Goal: Task Accomplishment & Management: Manage account settings

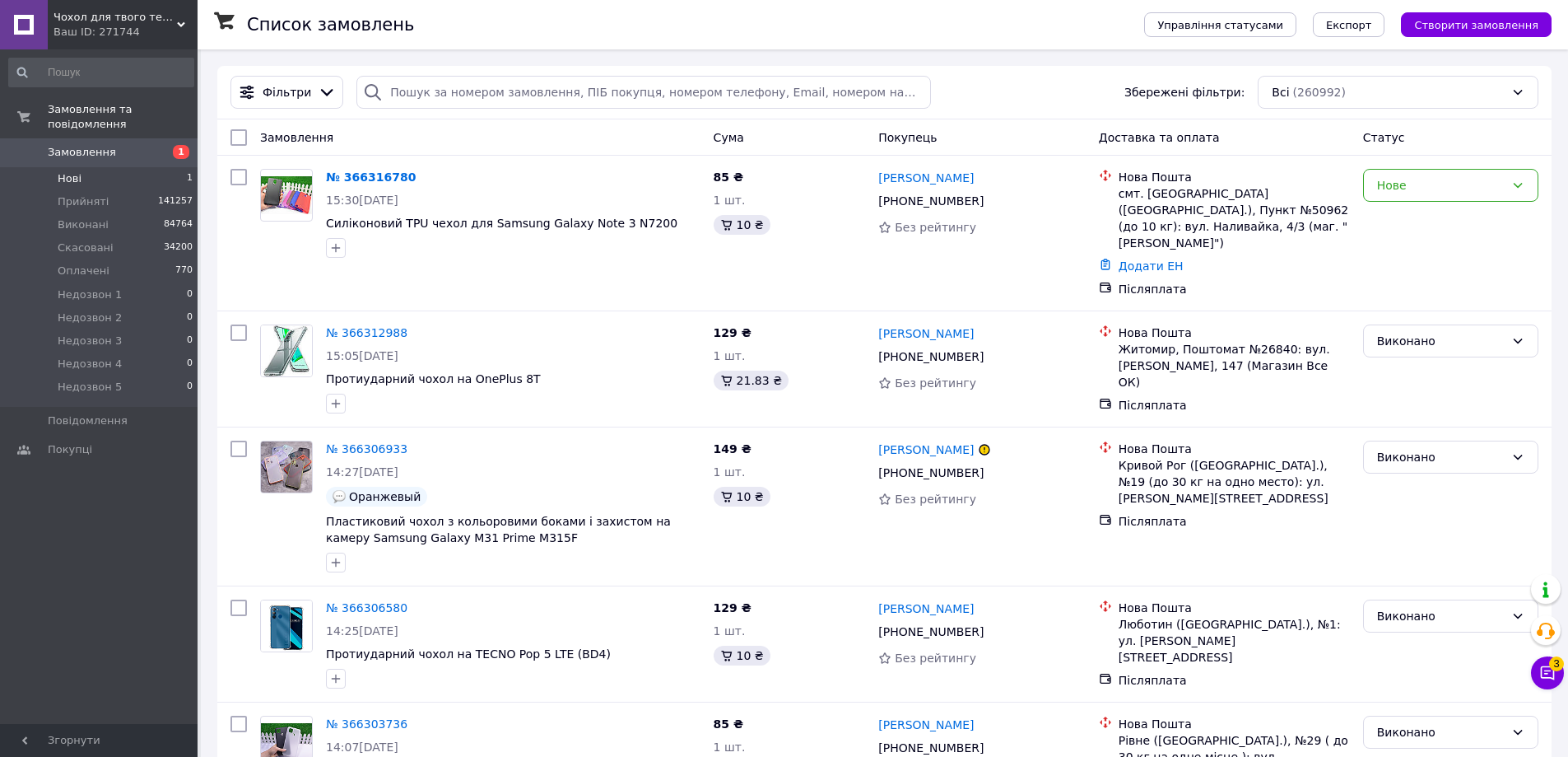
click at [144, 167] on li "Нові 1" at bounding box center [101, 179] width 203 height 23
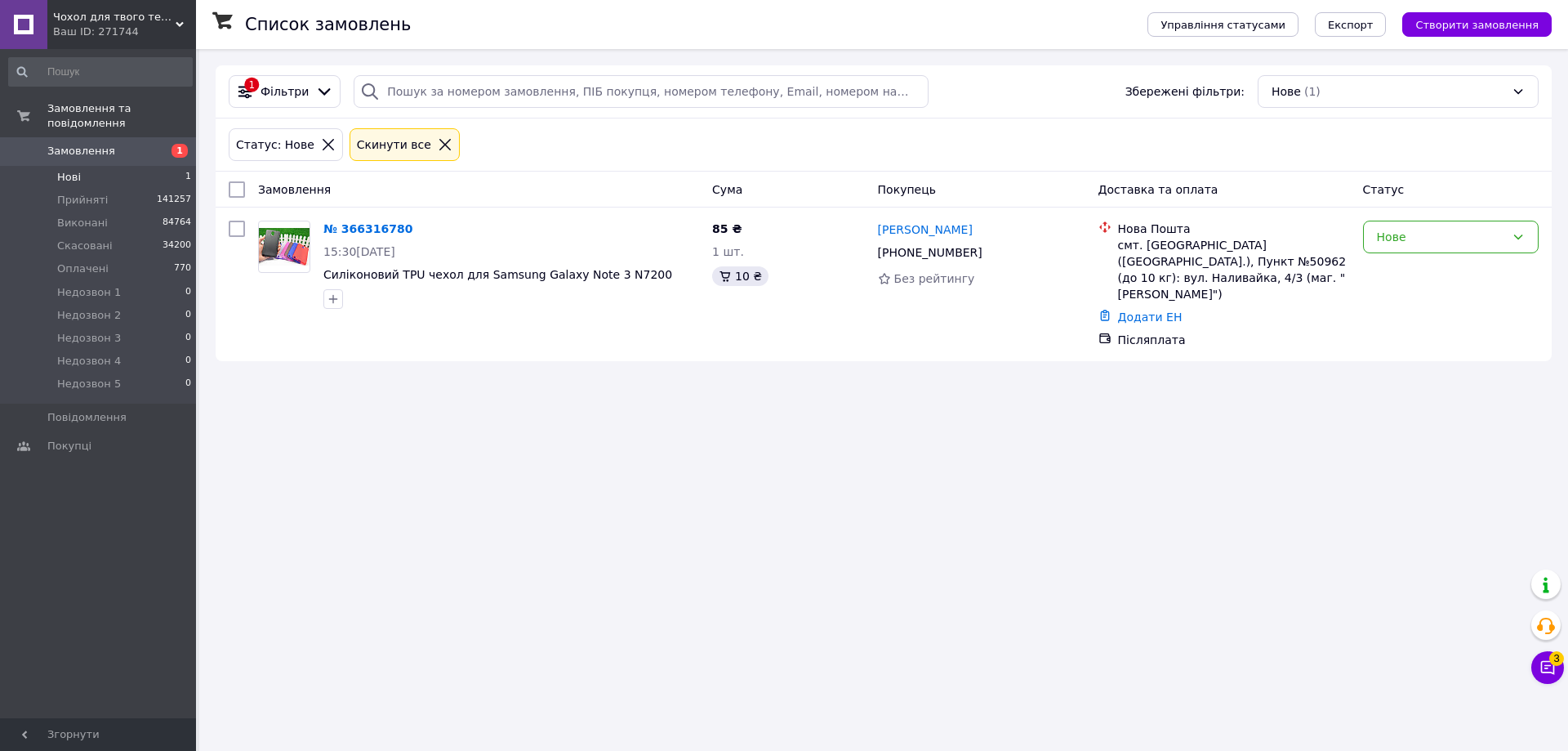
click at [440, 147] on icon at bounding box center [445, 144] width 11 height 11
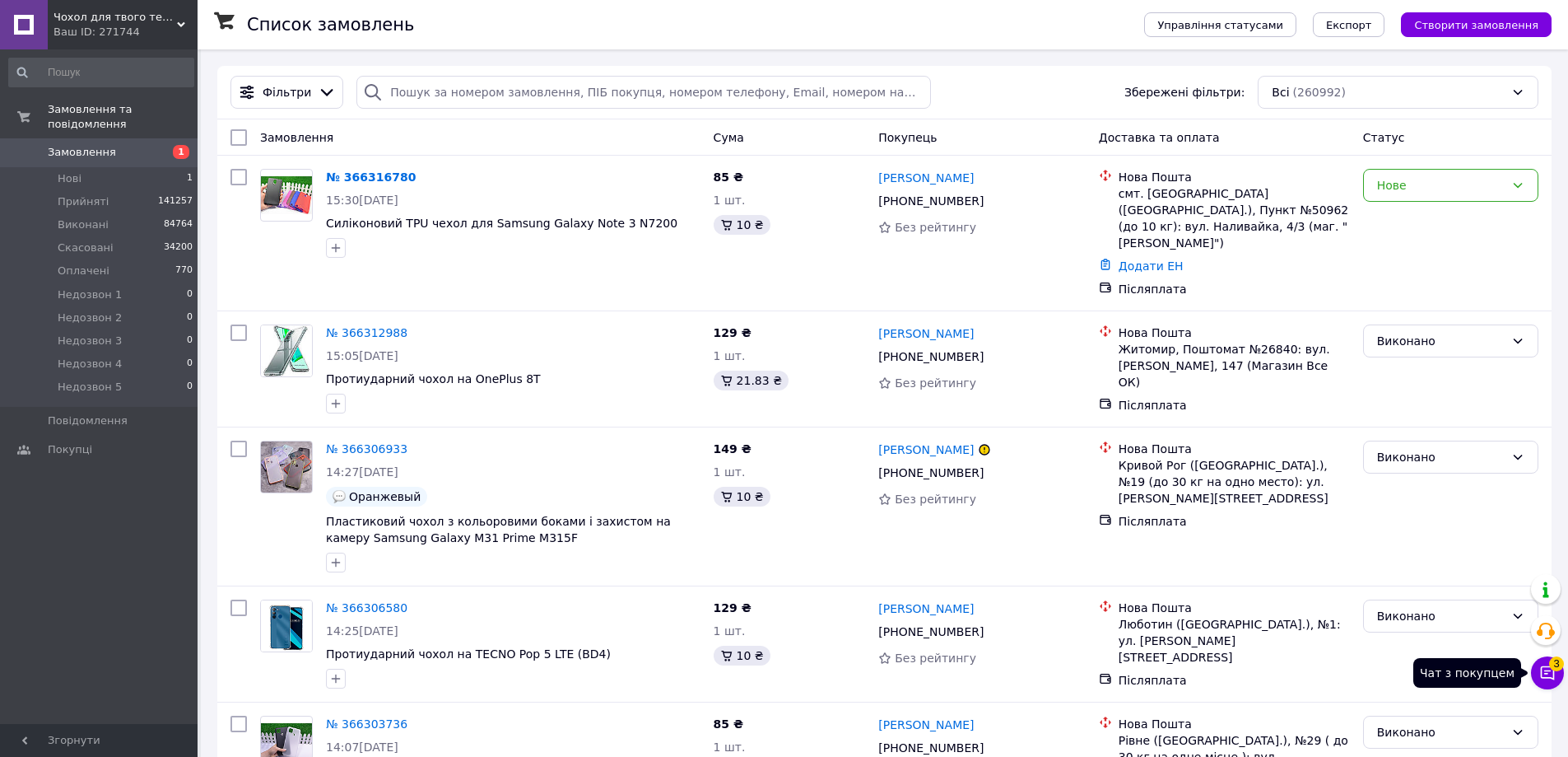
click at [1545, 675] on icon at bounding box center [1547, 672] width 17 height 17
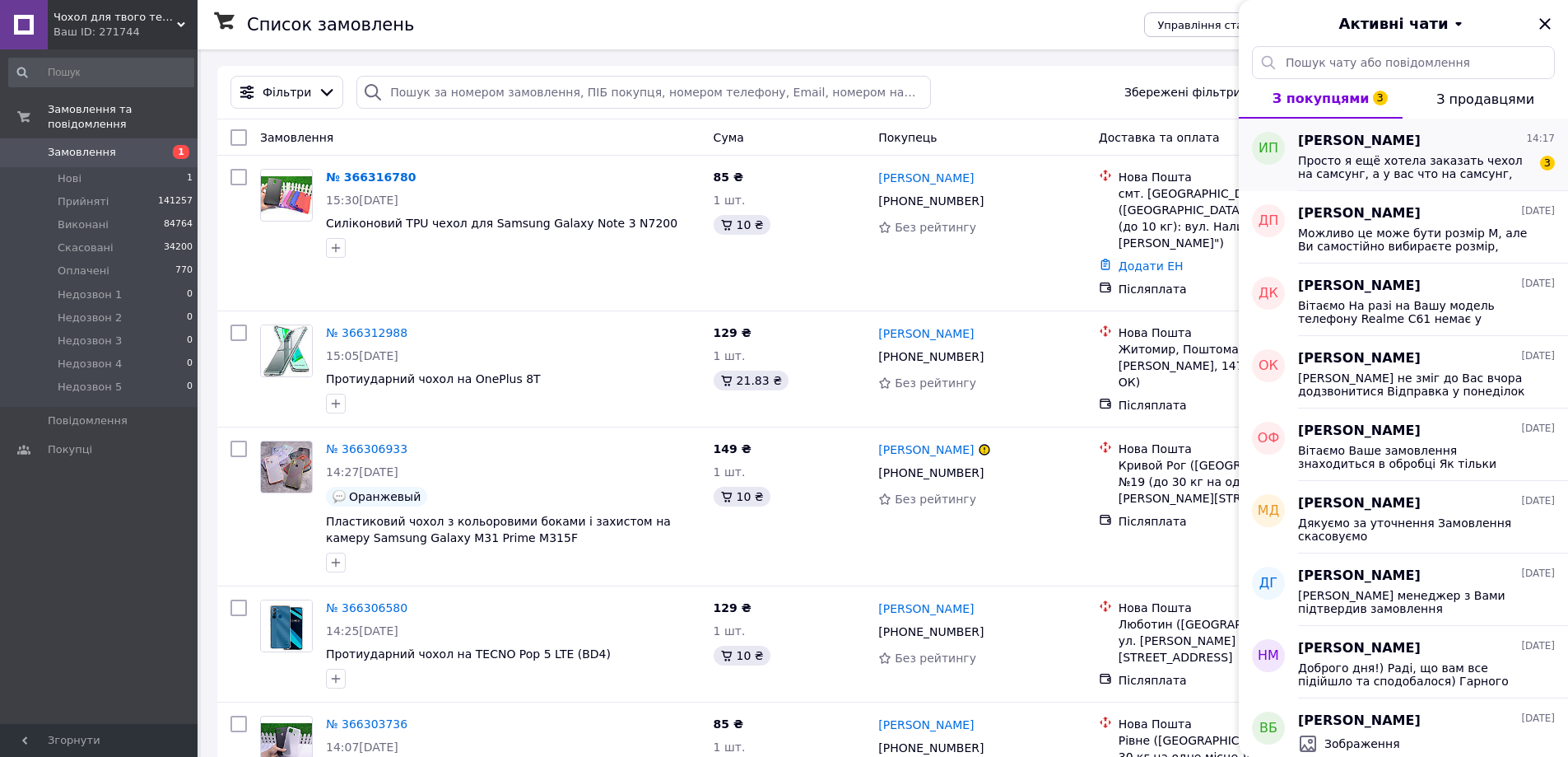
click at [1481, 177] on span "Просто я ещё хотела заказать чехол на самсунг, а у вас что на самсунг, что на с…" at bounding box center [1414, 167] width 233 height 26
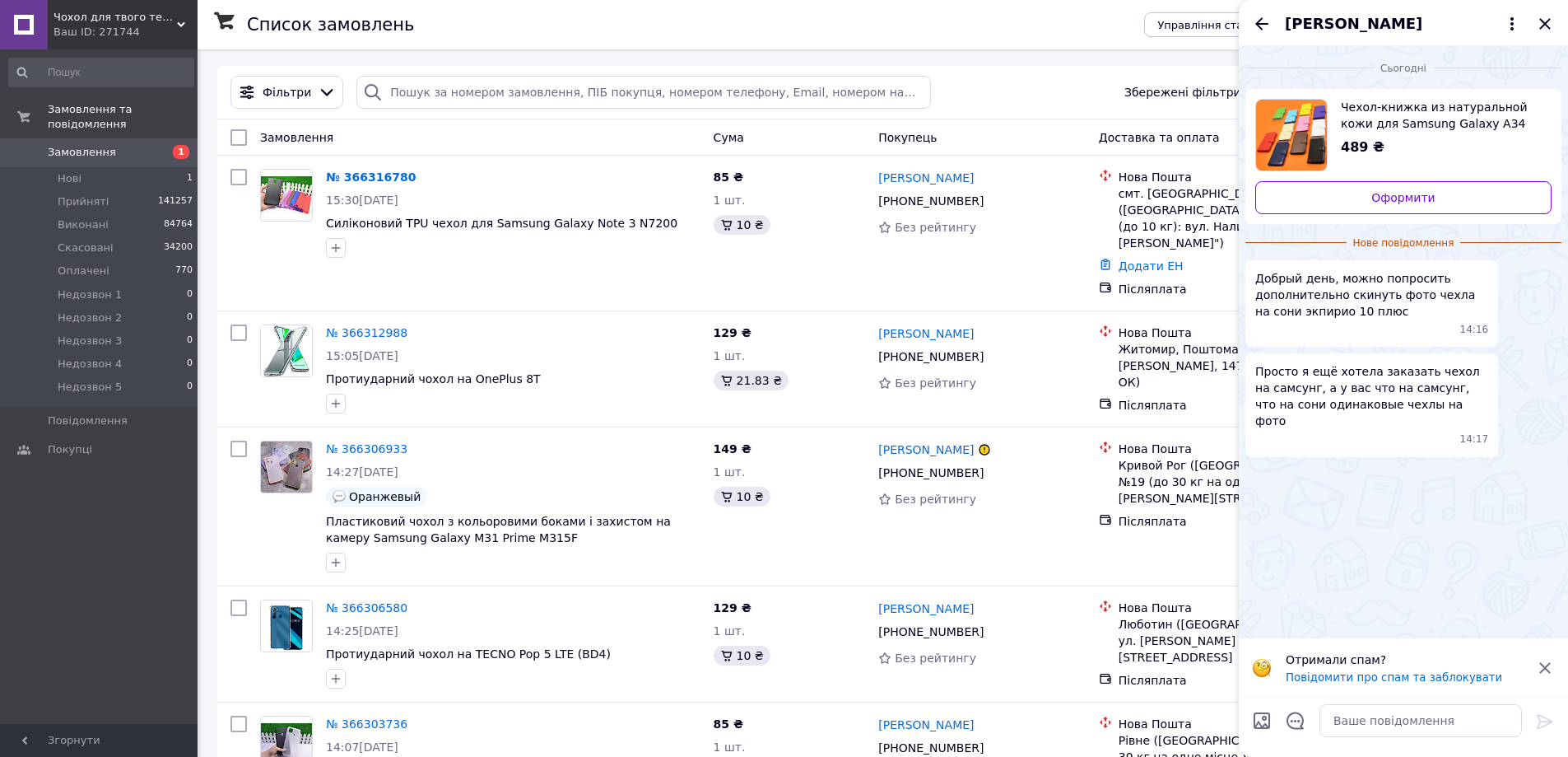
click at [1544, 668] on icon at bounding box center [1544, 667] width 11 height 11
click at [1432, 719] on textarea at bounding box center [1421, 720] width 203 height 33
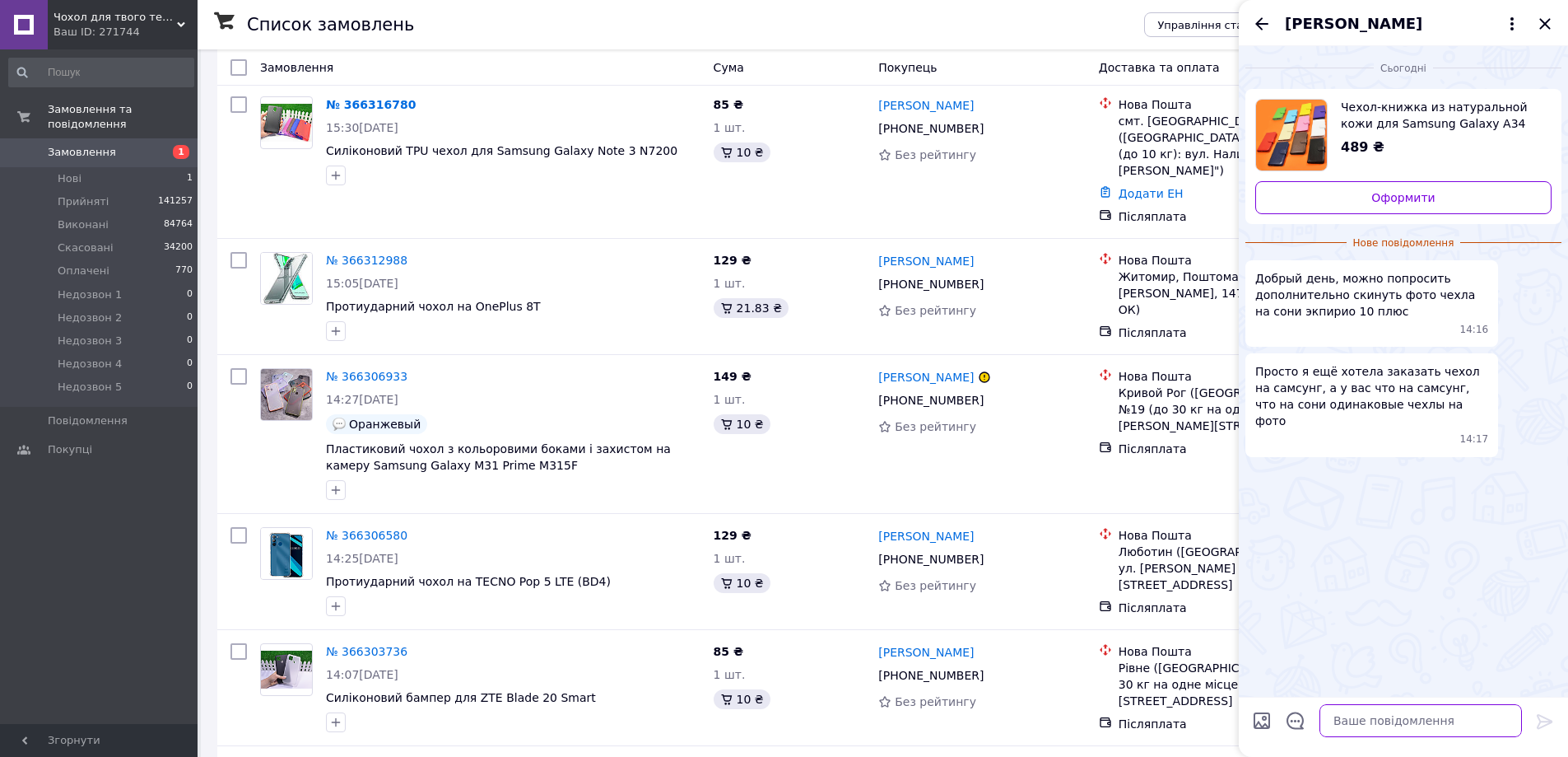
scroll to position [165, 0]
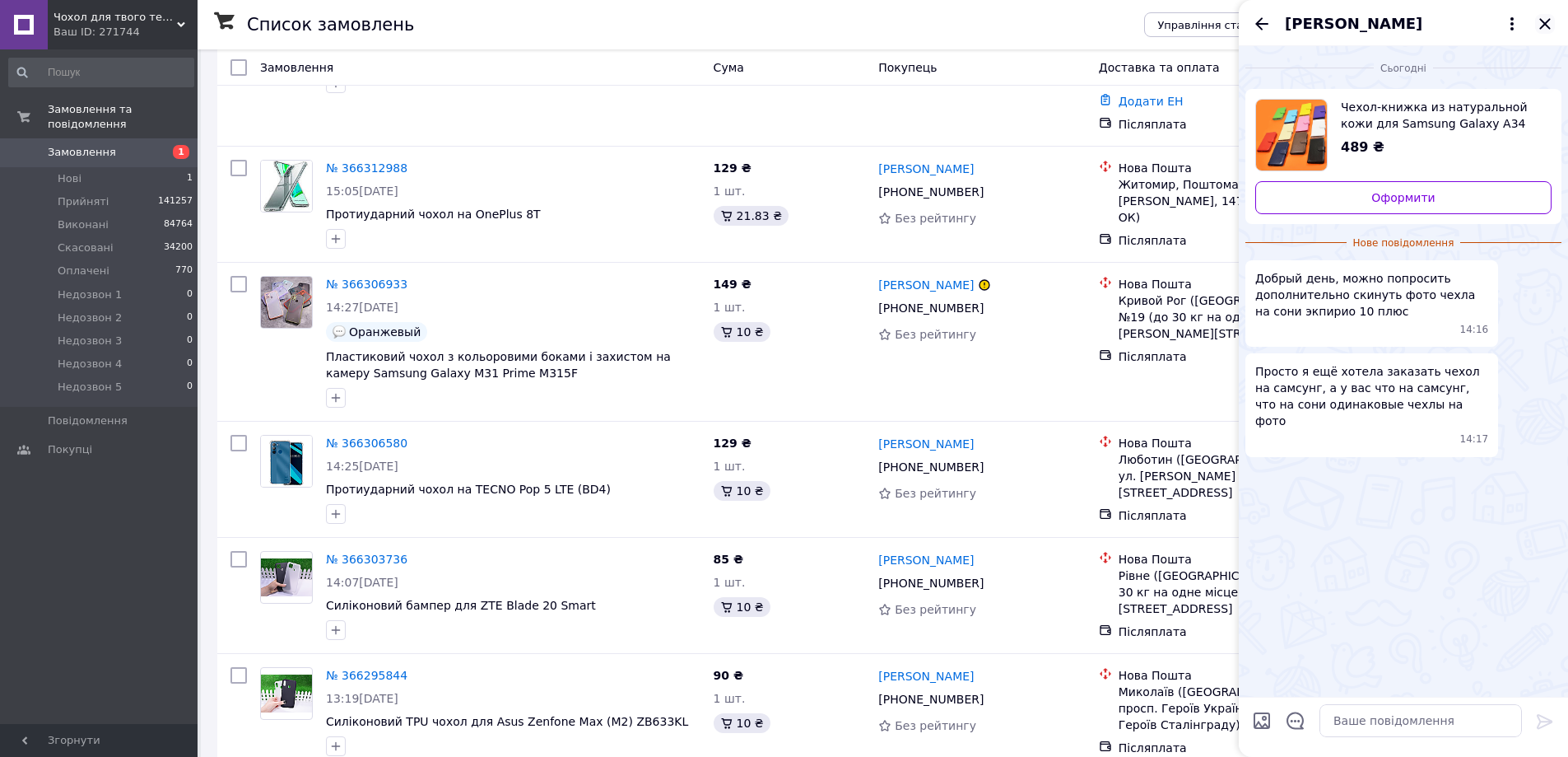
click at [1547, 29] on icon "Закрити" at bounding box center [1544, 24] width 19 height 19
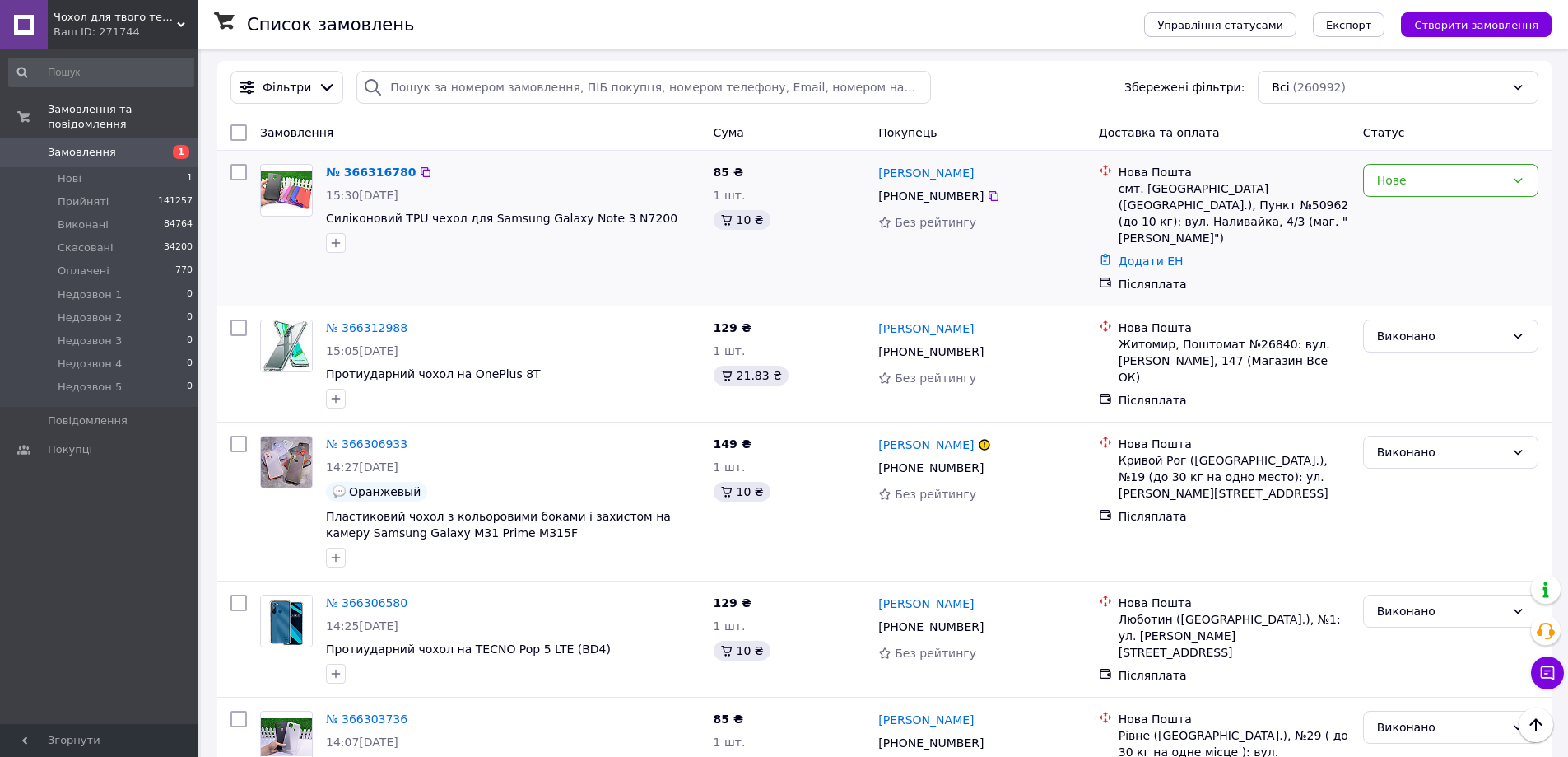
scroll to position [0, 0]
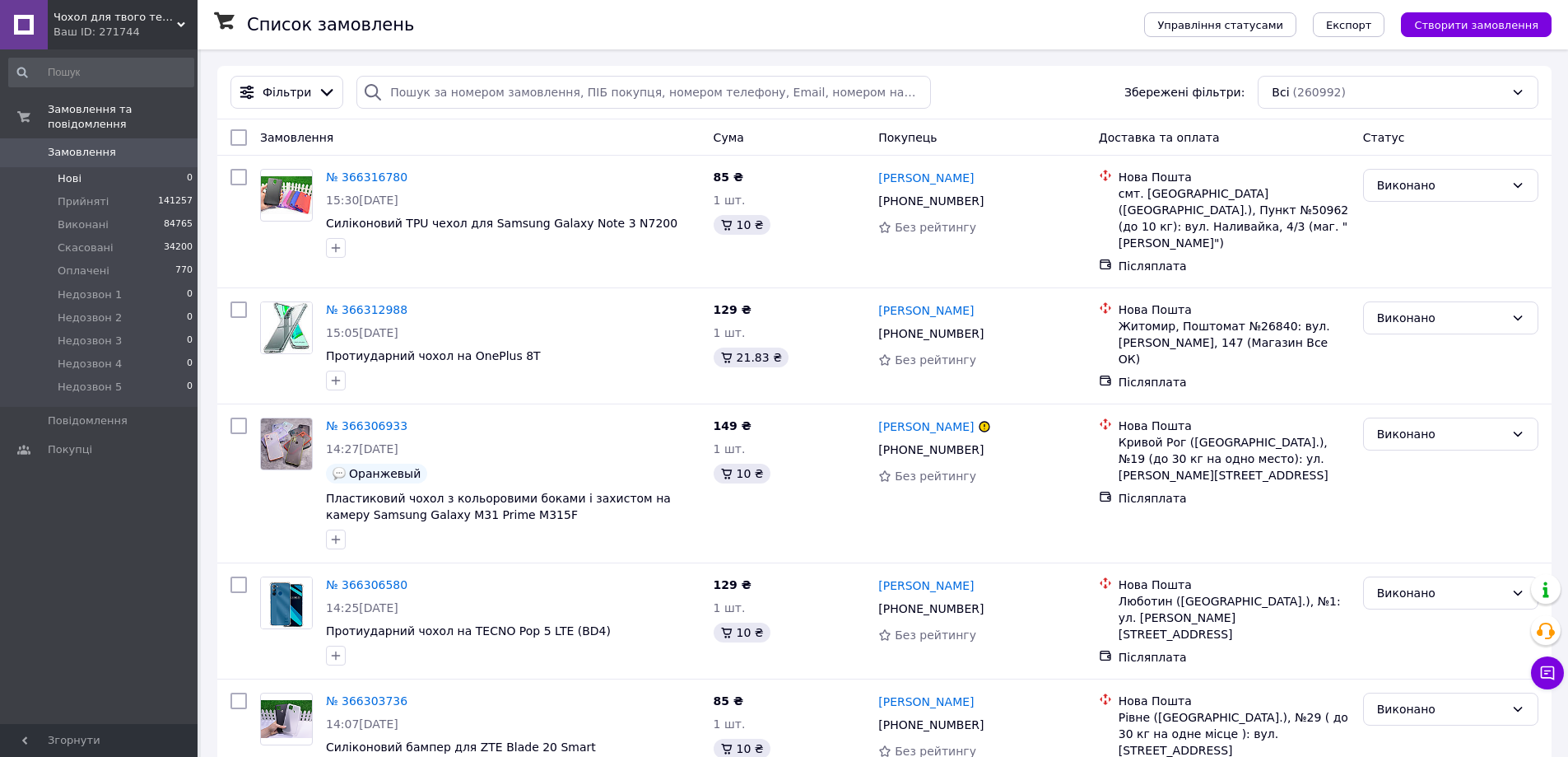
click at [149, 167] on li "Нові 0" at bounding box center [101, 179] width 203 height 23
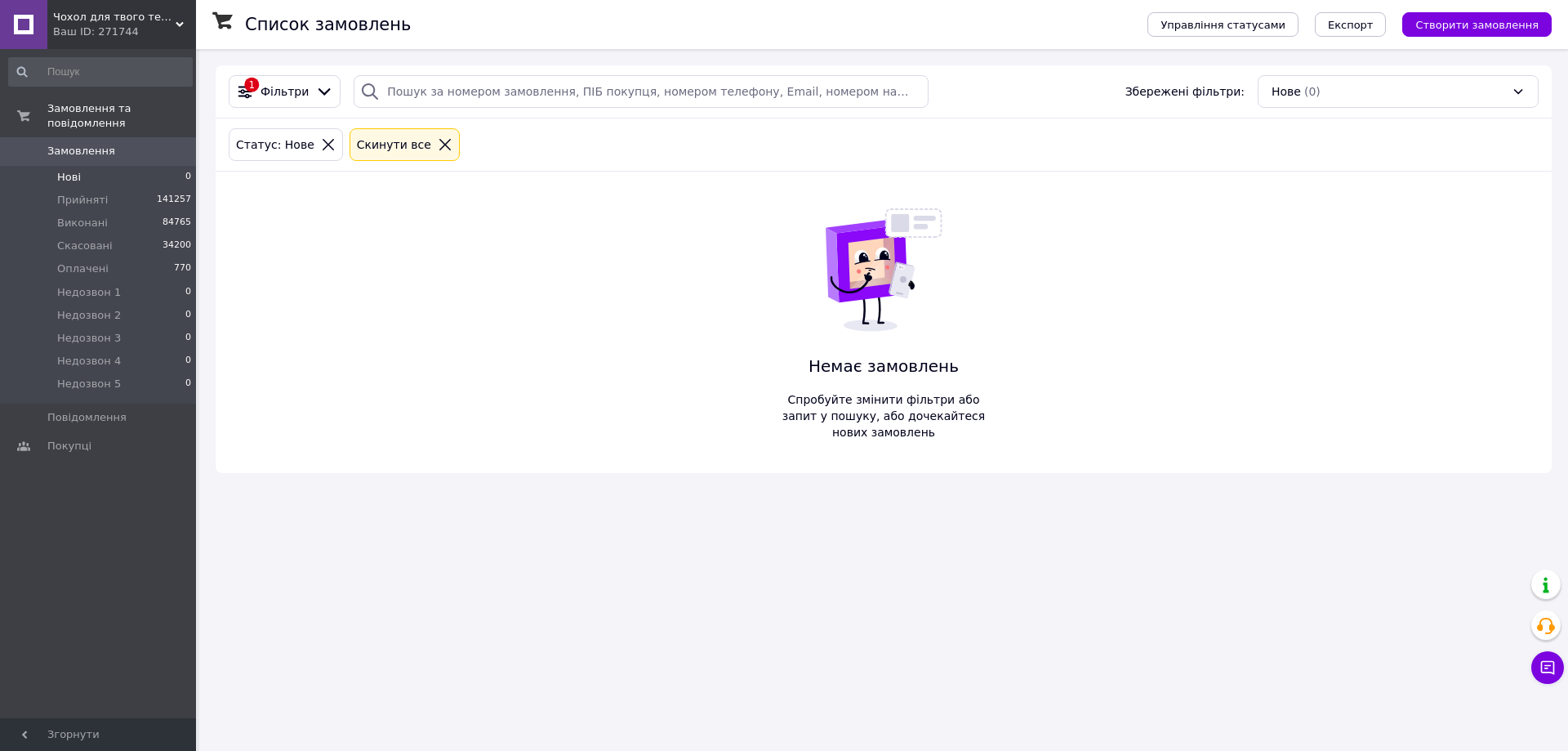
click at [968, 319] on div "Немає замовлень Спробуйте змінити фільтри або запит у пошуку, або дочекайтеся н…" at bounding box center [884, 322] width 216 height 302
click at [434, 150] on div at bounding box center [445, 144] width 21 height 15
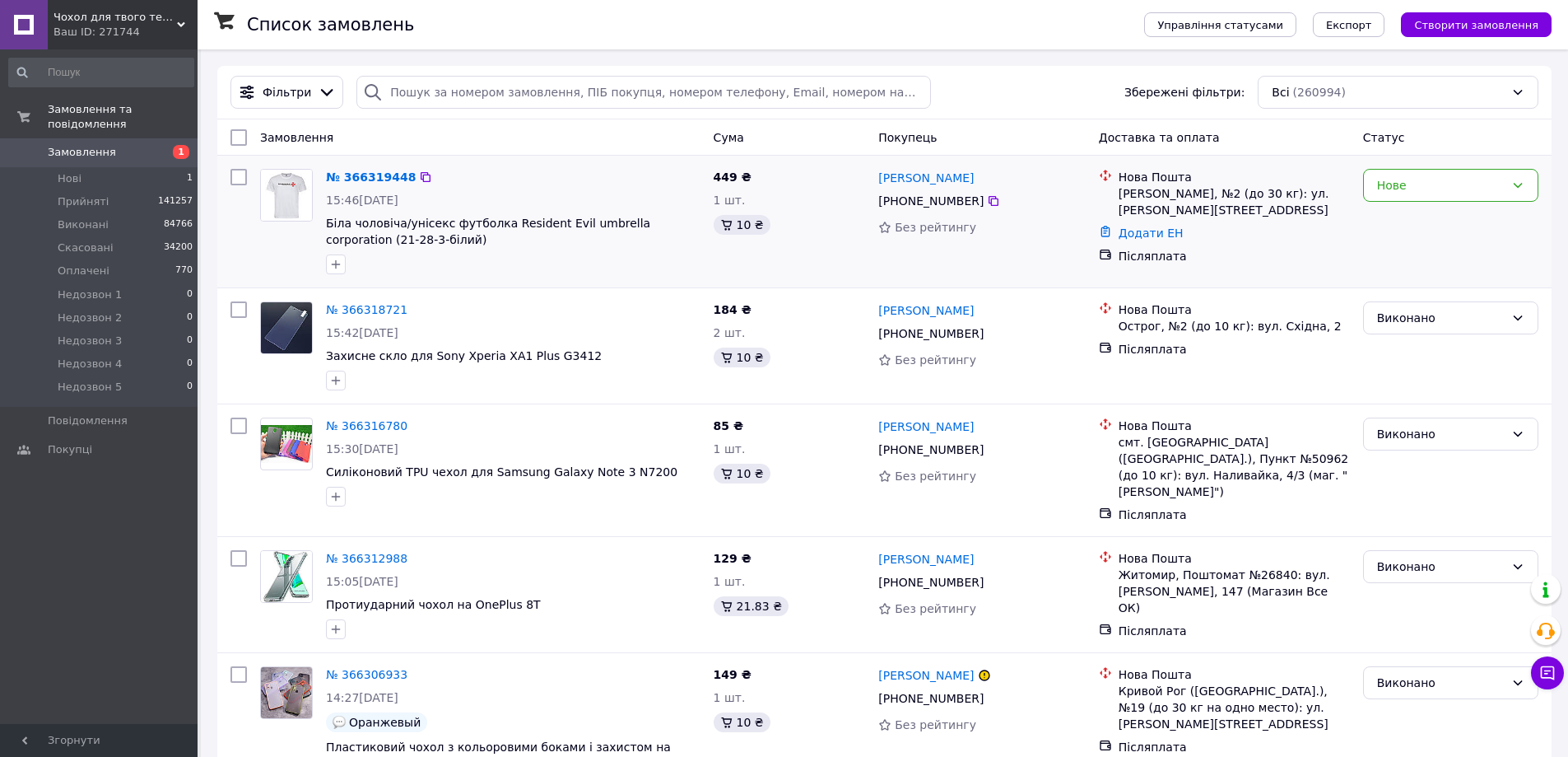
click at [1143, 195] on div "[PERSON_NAME], №2 (до 30 кг): ул. [PERSON_NAME][STREET_ADDRESS]" at bounding box center [1234, 201] width 232 height 33
click at [1143, 196] on div "[PERSON_NAME], №2 (до 30 кг): ул. [PERSON_NAME][STREET_ADDRESS]" at bounding box center [1234, 201] width 232 height 33
copy div "[PERSON_NAME]"
click at [390, 182] on link "№ 366319448" at bounding box center [371, 176] width 90 height 13
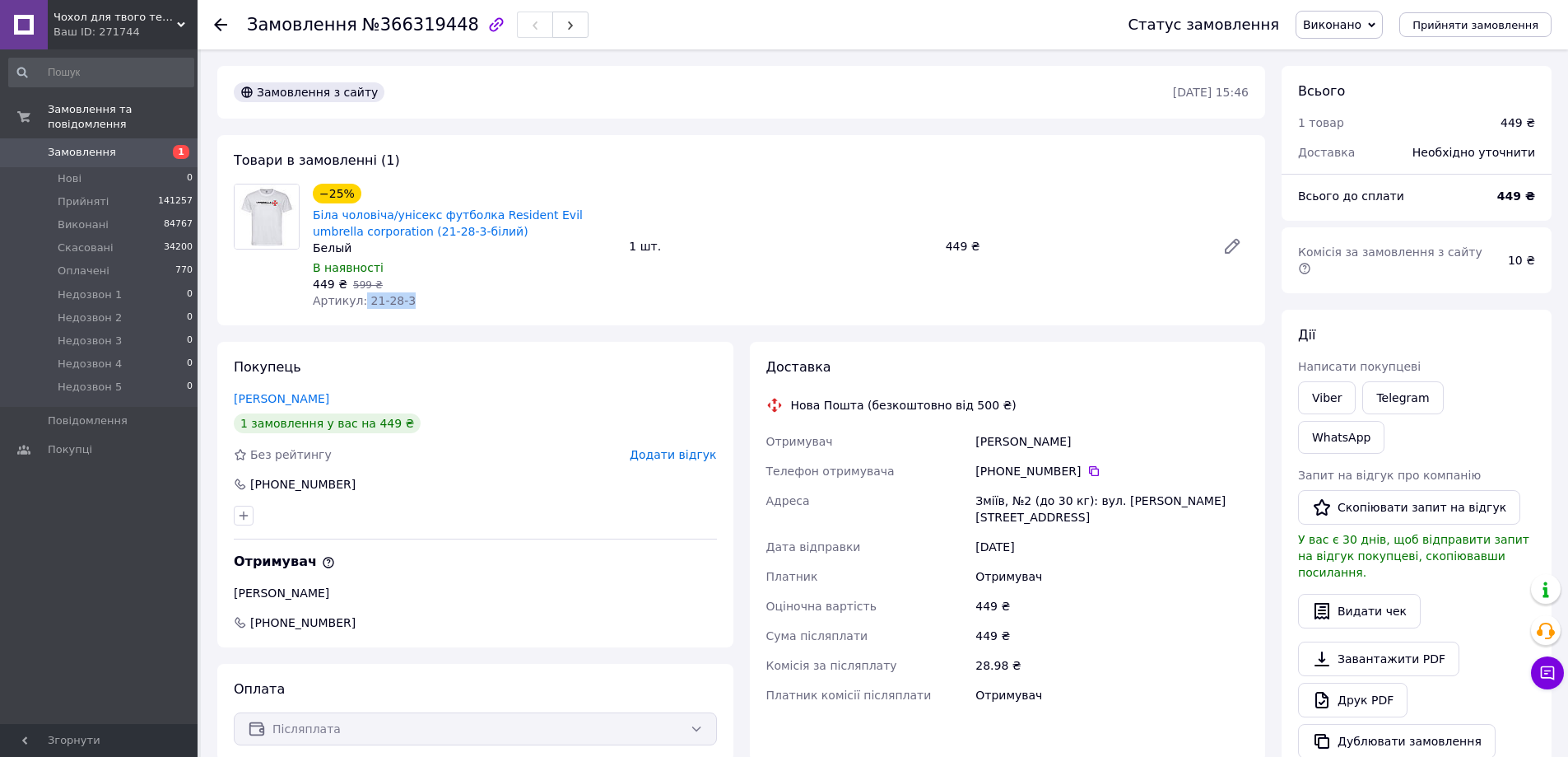
drag, startPoint x: 359, startPoint y: 301, endPoint x: 427, endPoint y: 302, distance: 68.0
click at [426, 303] on div "Артикул: 21-28-3" at bounding box center [464, 301] width 303 height 17
copy span "21-28-3"
click at [218, 21] on use at bounding box center [220, 25] width 13 height 13
